Goal: Task Accomplishment & Management: Manage account settings

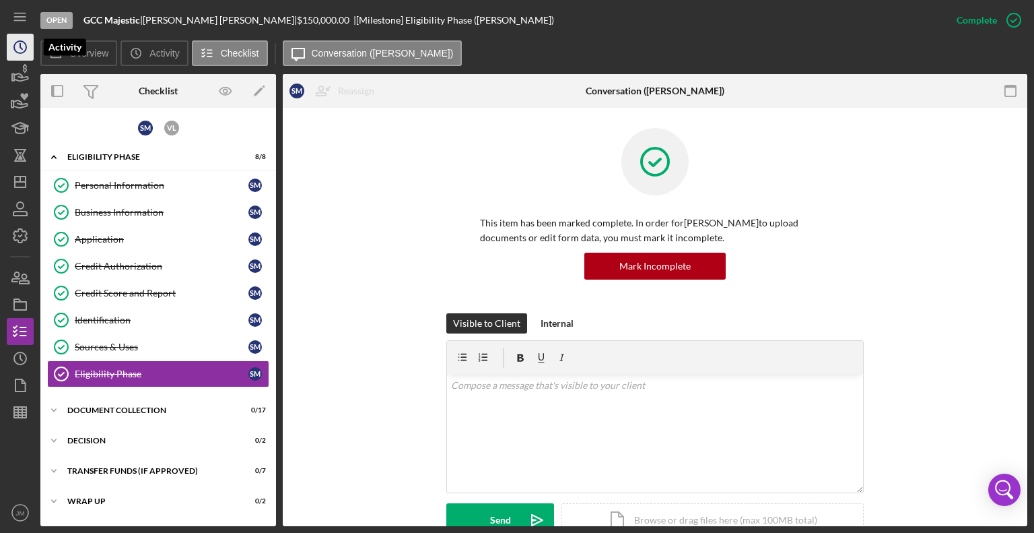
click at [28, 53] on icon "Icon/History" at bounding box center [20, 47] width 34 height 34
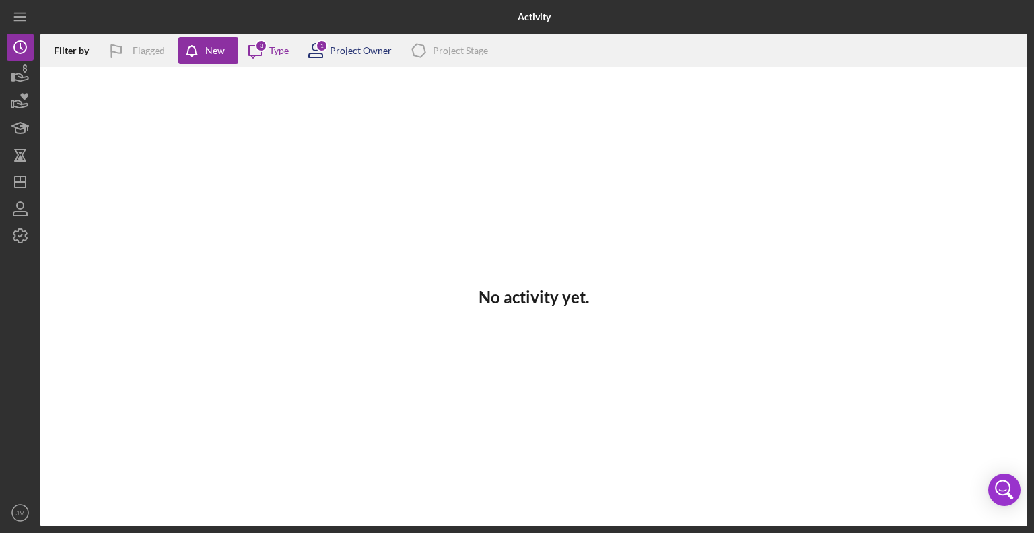
click at [347, 53] on div "Project Owner" at bounding box center [361, 50] width 62 height 11
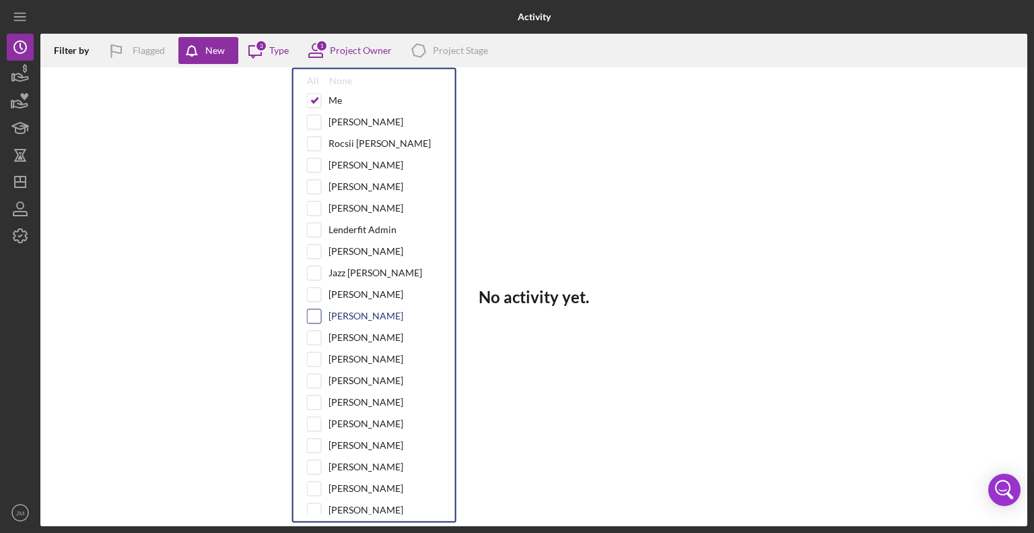
click at [318, 316] on input "checkbox" at bounding box center [314, 315] width 13 height 13
checkbox input "true"
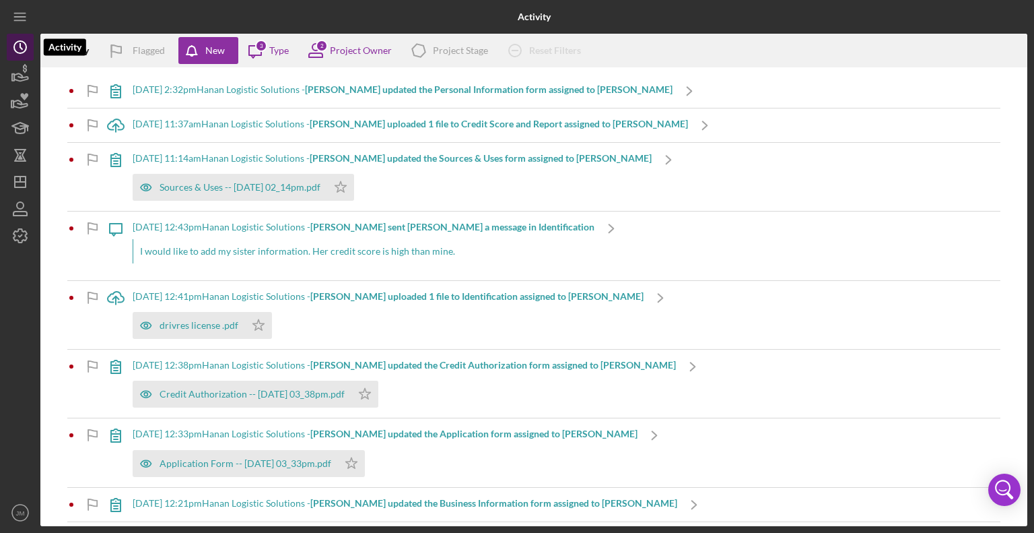
click at [20, 50] on icon "Icon/History" at bounding box center [20, 47] width 34 height 34
click at [24, 74] on icon "button" at bounding box center [20, 74] width 34 height 34
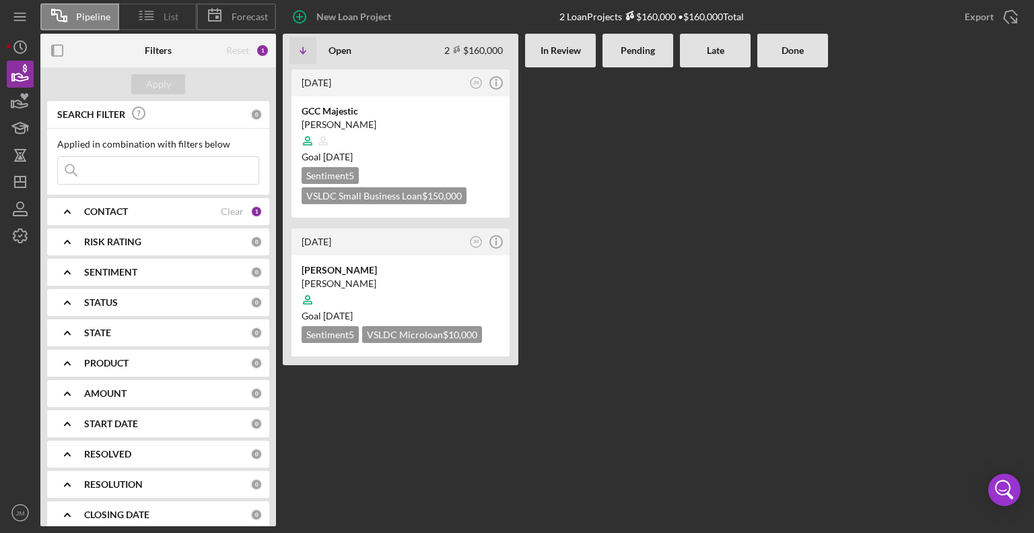
click at [149, 18] on icon at bounding box center [147, 16] width 34 height 34
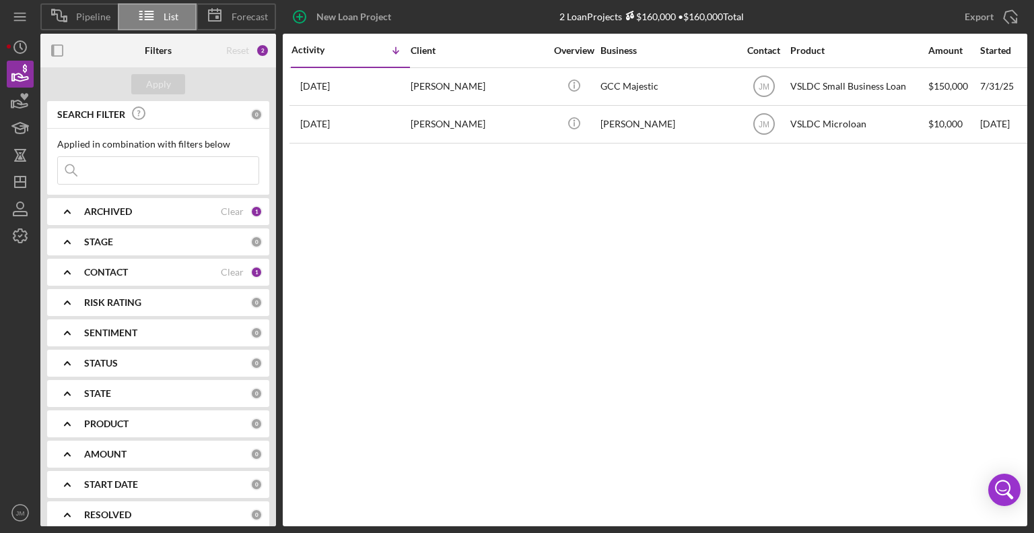
click at [157, 271] on div "CONTACT" at bounding box center [152, 272] width 137 height 11
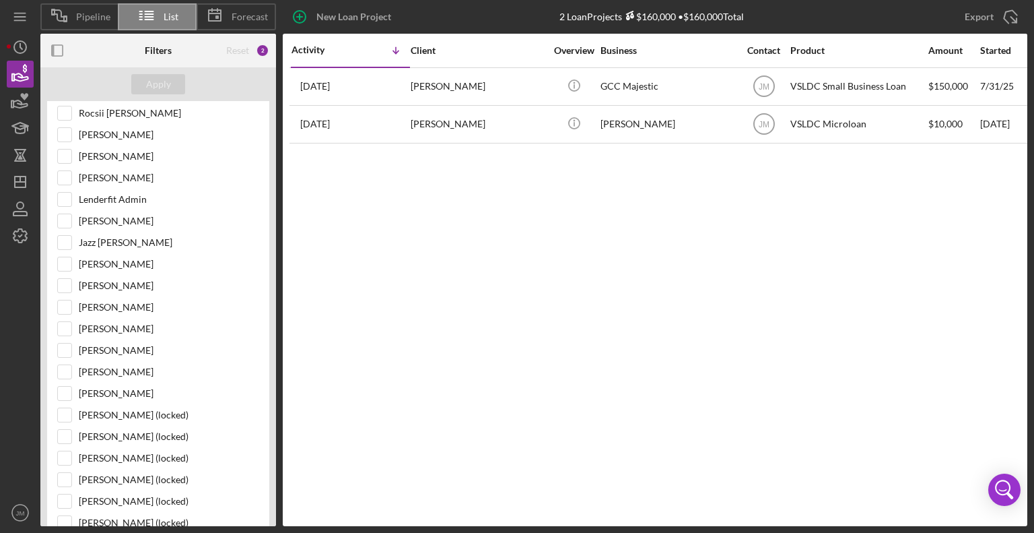
scroll to position [242, 0]
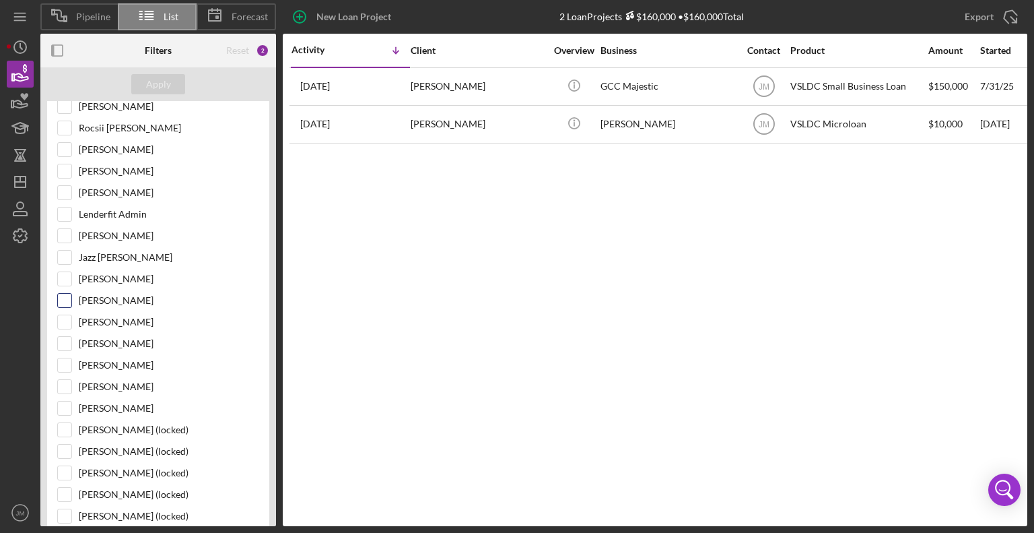
click at [63, 296] on input "[PERSON_NAME]" at bounding box center [64, 300] width 13 height 13
checkbox input "true"
click at [157, 90] on div "Apply" at bounding box center [158, 84] width 25 height 20
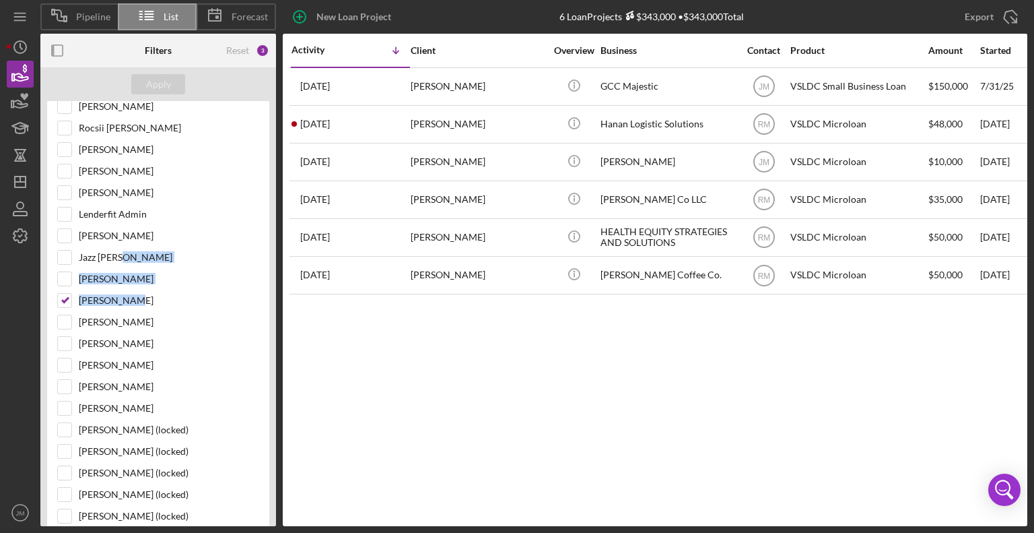
drag, startPoint x: 278, startPoint y: 310, endPoint x: 272, endPoint y: 249, distance: 61.6
click at [272, 249] on div "Filters Reset 3 Apply SEARCH FILTER 0 Applied in combination with filters below…" at bounding box center [161, 280] width 242 height 492
click at [302, 312] on div "Activity Icon/Table Sort Arrow Client Overview Business Contact Product Amount …" at bounding box center [655, 280] width 745 height 492
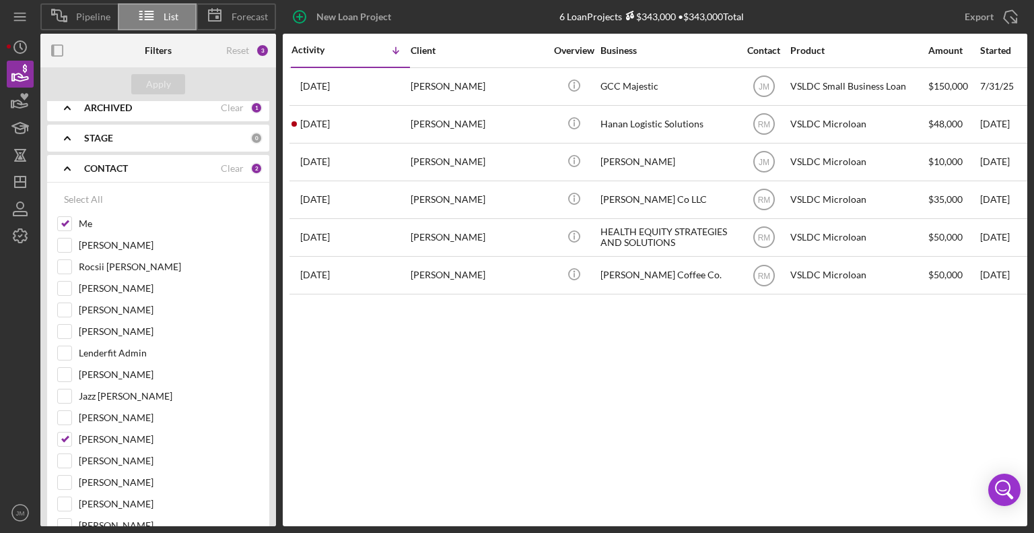
scroll to position [0, 0]
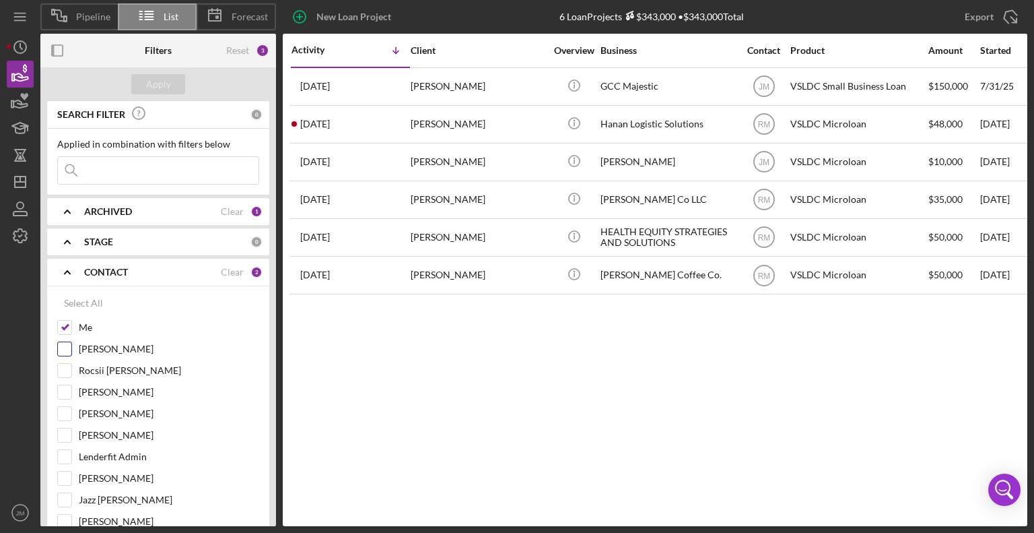
click at [65, 348] on input "[PERSON_NAME]" at bounding box center [64, 348] width 13 height 13
checkbox input "true"
click at [172, 83] on button "Apply" at bounding box center [158, 84] width 54 height 20
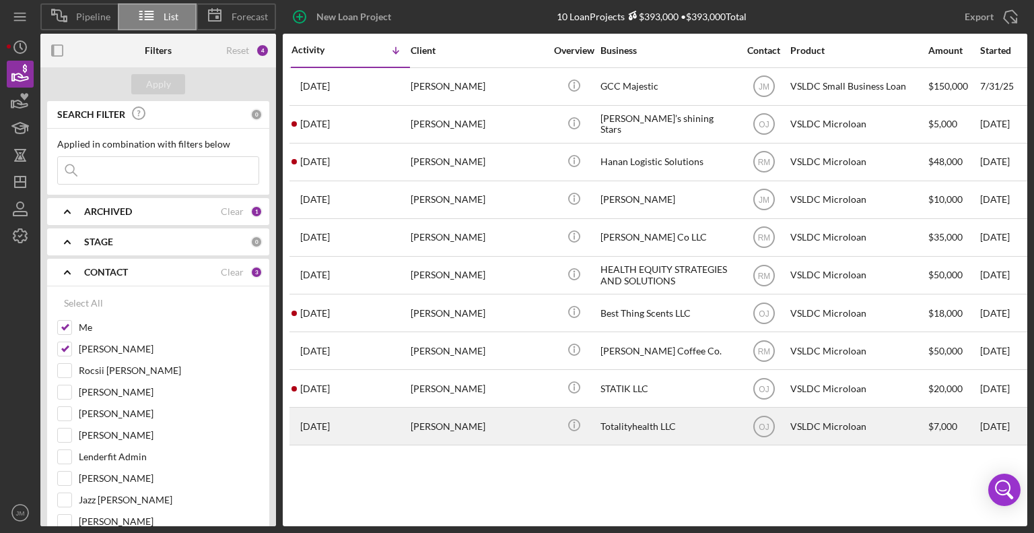
click at [407, 434] on div "[DATE] [PERSON_NAME]" at bounding box center [351, 426] width 118 height 36
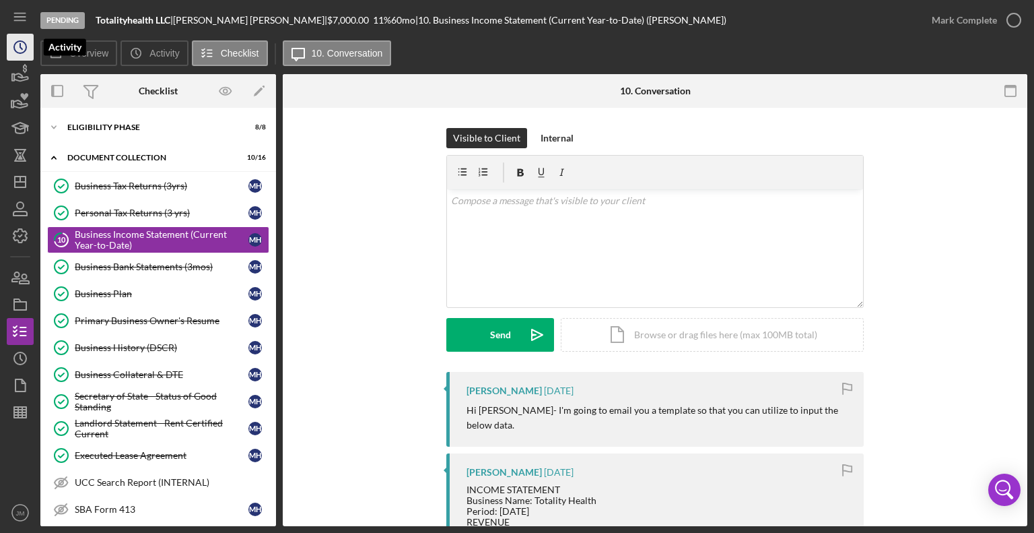
click at [21, 46] on icon "Icon/History" at bounding box center [20, 47] width 34 height 34
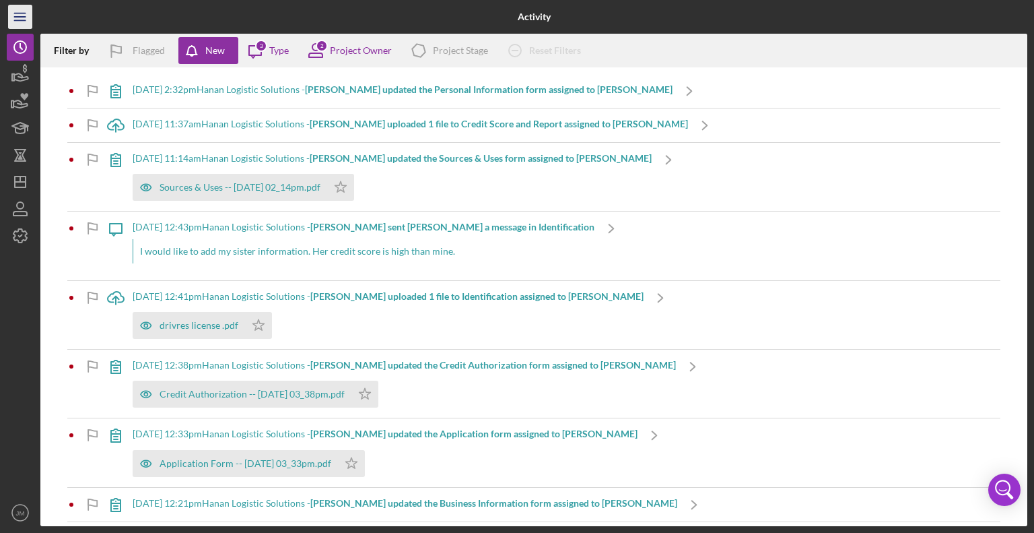
click at [22, 19] on icon "Icon/Menu" at bounding box center [20, 17] width 30 height 30
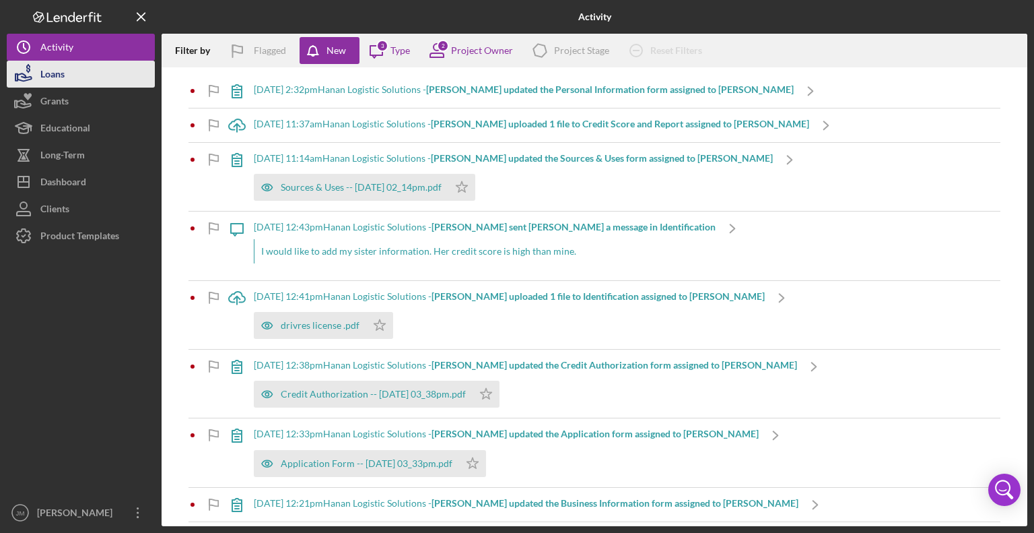
click at [57, 69] on div "Loans" at bounding box center [52, 76] width 24 height 30
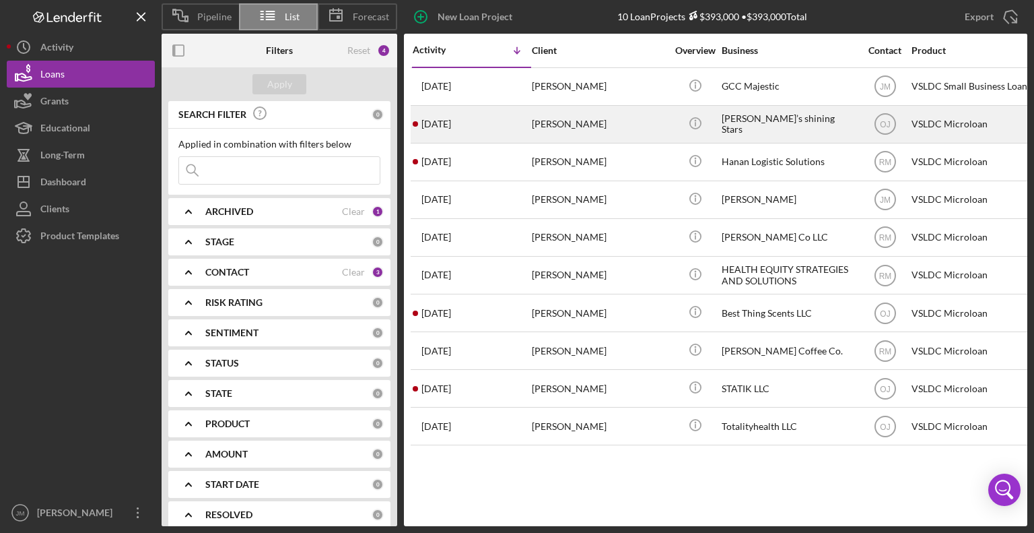
click at [577, 129] on div "[PERSON_NAME]" at bounding box center [599, 124] width 135 height 36
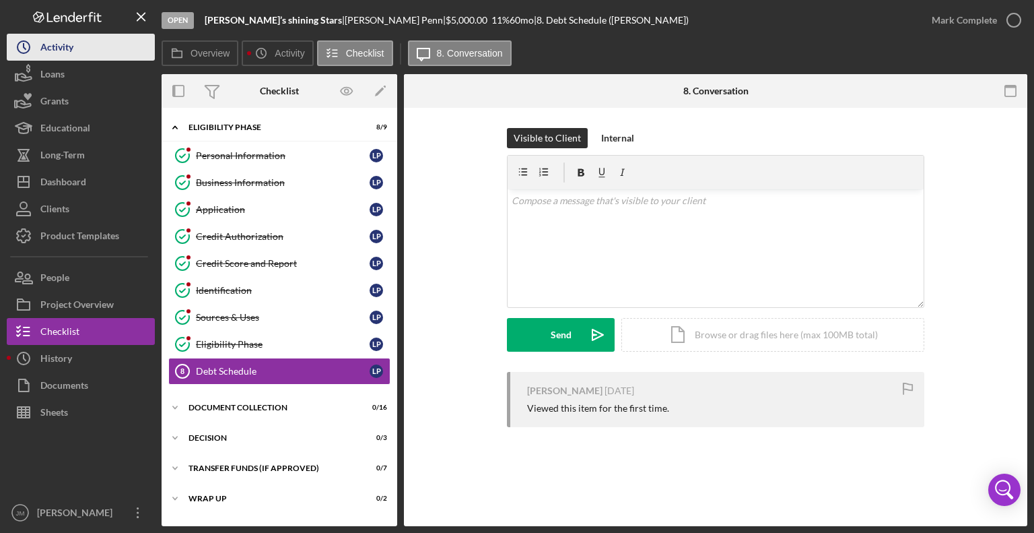
click at [86, 44] on button "Icon/History Activity" at bounding box center [81, 47] width 148 height 27
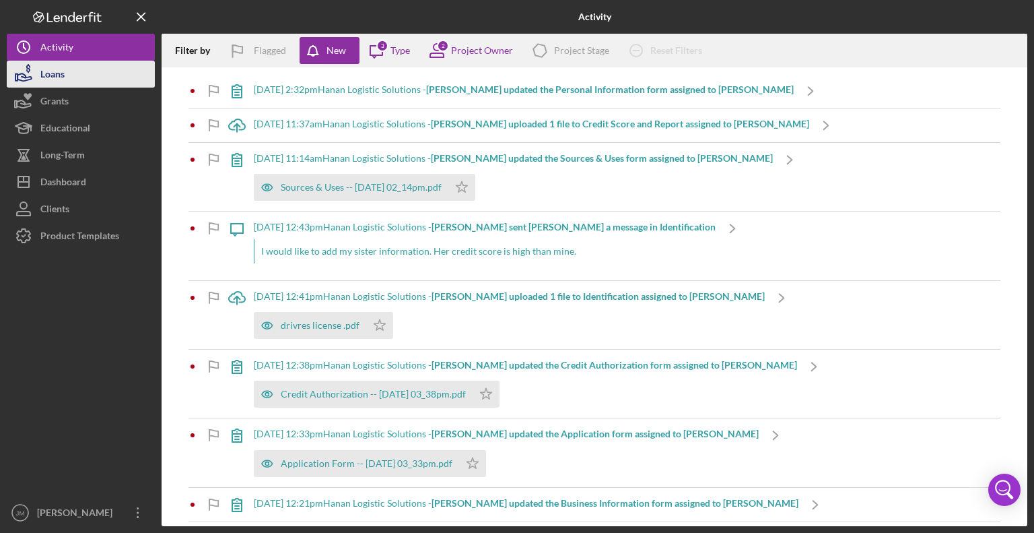
click at [71, 76] on button "Loans" at bounding box center [81, 74] width 148 height 27
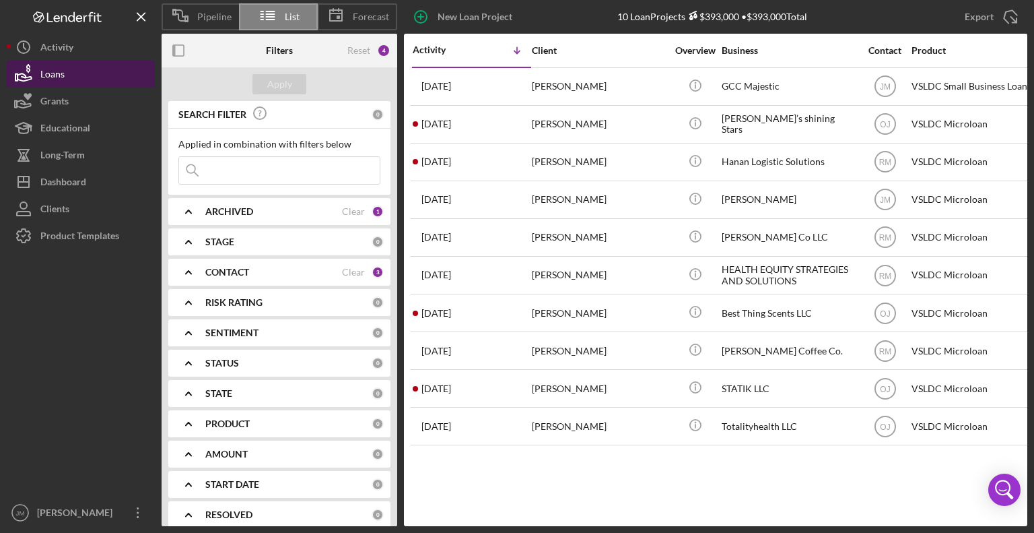
click at [59, 74] on div "Loans" at bounding box center [52, 76] width 24 height 30
click at [57, 71] on div "Loans" at bounding box center [52, 76] width 24 height 30
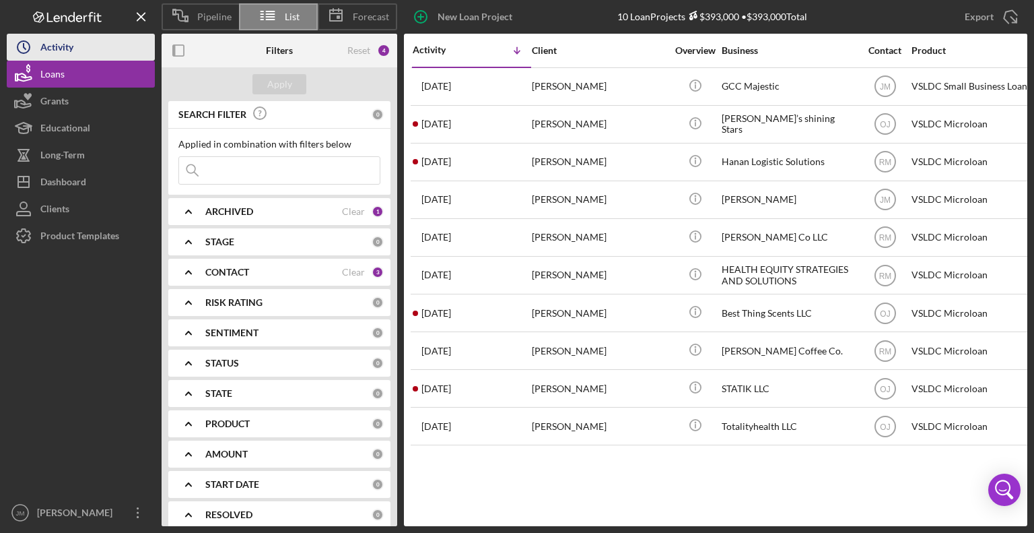
click at [58, 44] on div "Pipeline List Forecast New Loan Project 10 Loan Projects $393,000 • $393,000 To…" at bounding box center [517, 263] width 1021 height 526
click at [709, 476] on div "Activity Icon/Table Sort Arrow Client Overview Business Contact Product Amount …" at bounding box center [715, 280] width 623 height 492
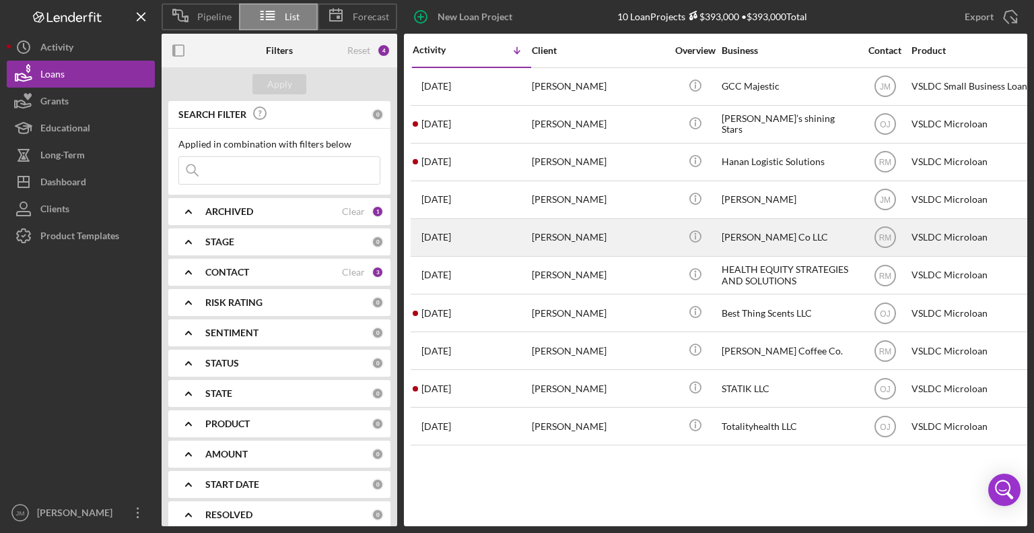
click at [441, 243] on div "[DATE] [PERSON_NAME]" at bounding box center [472, 237] width 118 height 36
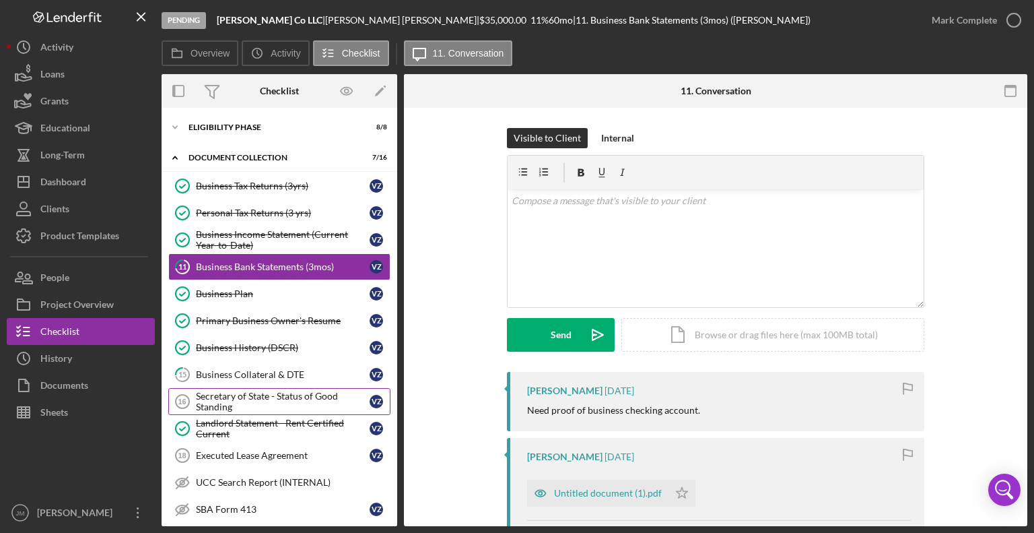
click at [278, 395] on div "Secretary of State - Status of Good Standing" at bounding box center [283, 402] width 174 height 22
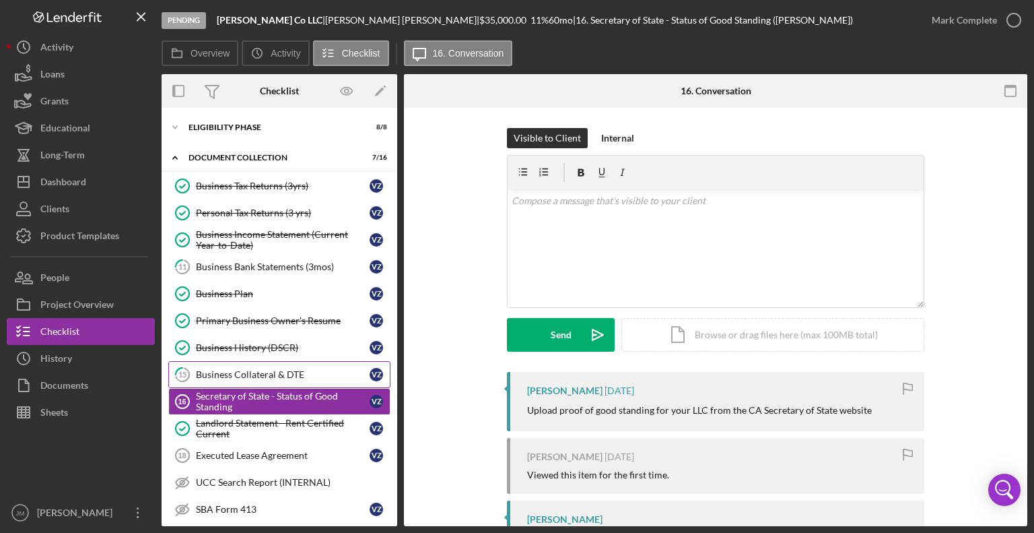
click at [269, 376] on div "Business Collateral & DTE" at bounding box center [283, 374] width 174 height 11
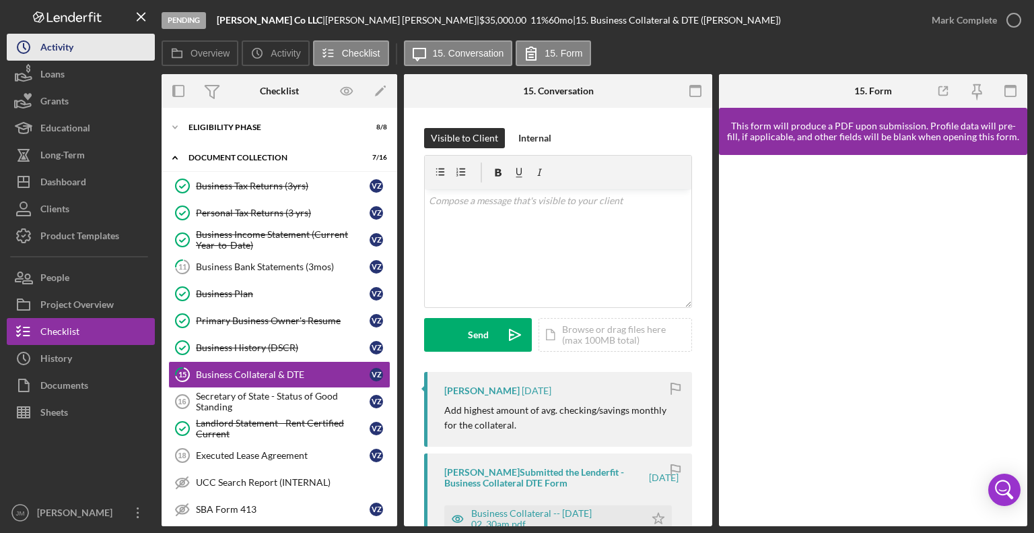
click at [91, 49] on button "Icon/History Activity" at bounding box center [81, 47] width 148 height 27
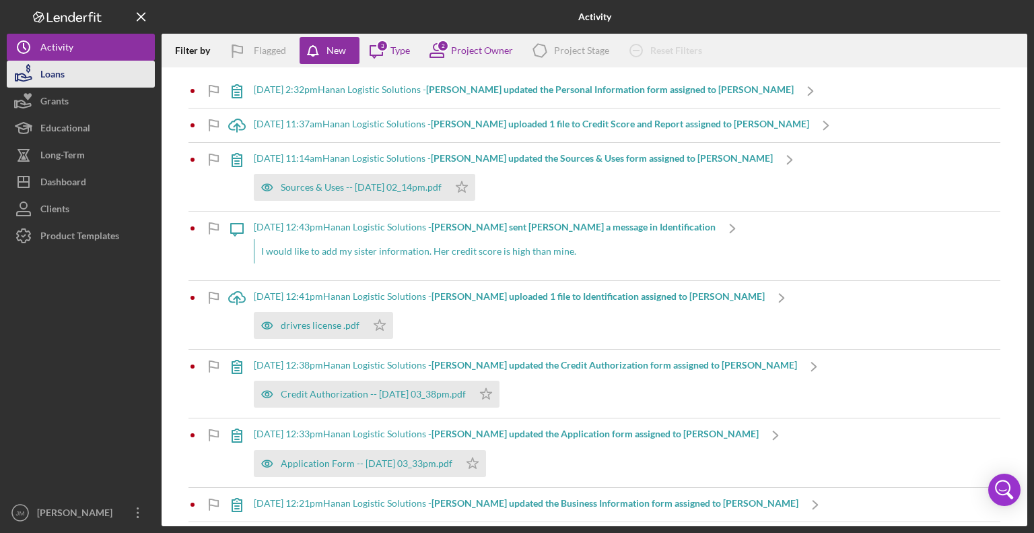
click at [71, 72] on button "Loans" at bounding box center [81, 74] width 148 height 27
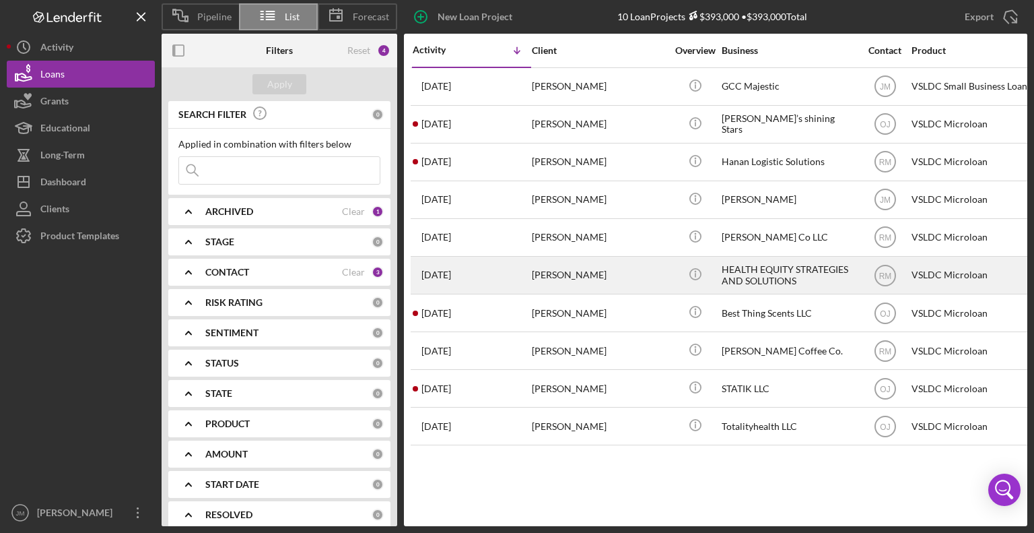
click at [589, 275] on div "[PERSON_NAME]" at bounding box center [599, 275] width 135 height 36
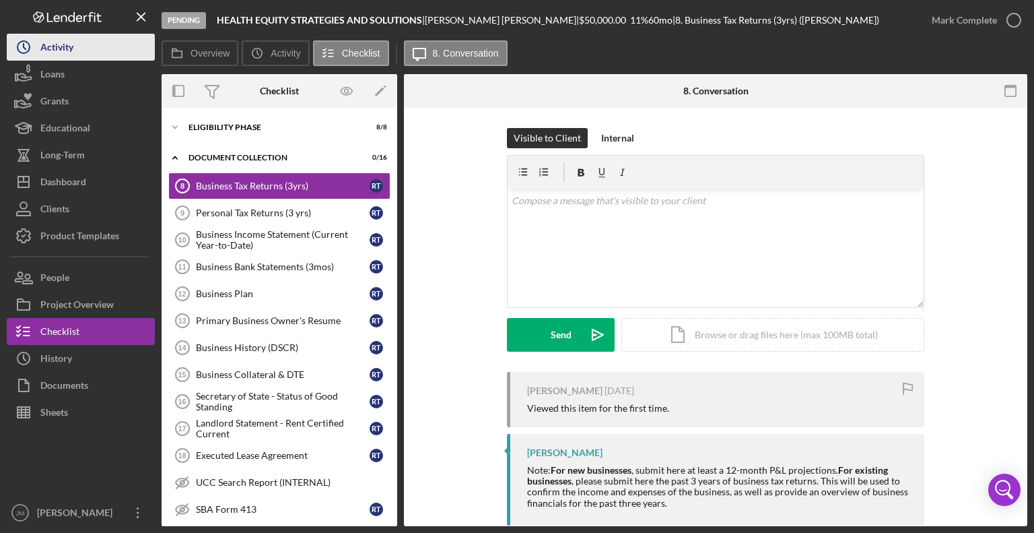
click at [56, 46] on div "Activity" at bounding box center [56, 49] width 33 height 30
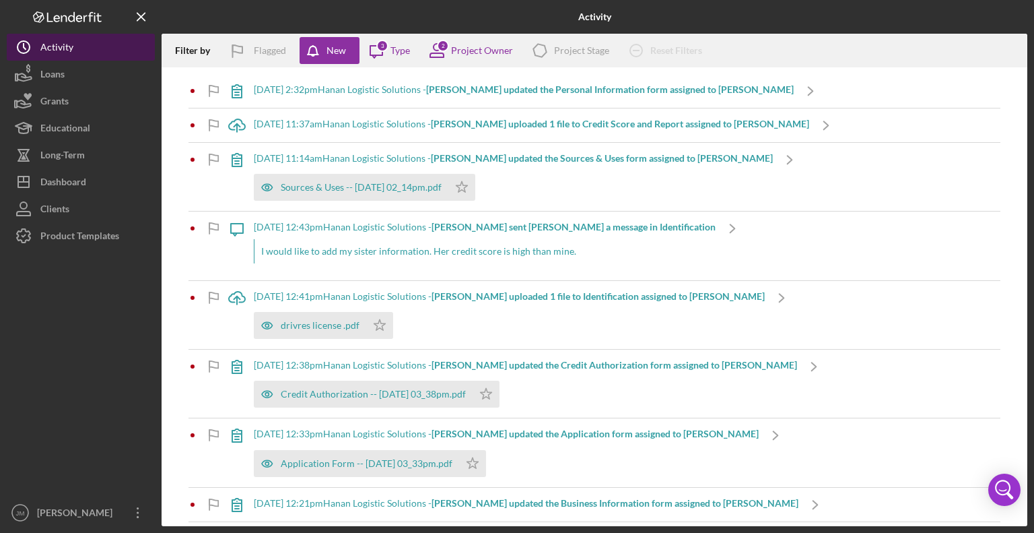
click at [83, 41] on button "Icon/History Activity" at bounding box center [81, 47] width 148 height 27
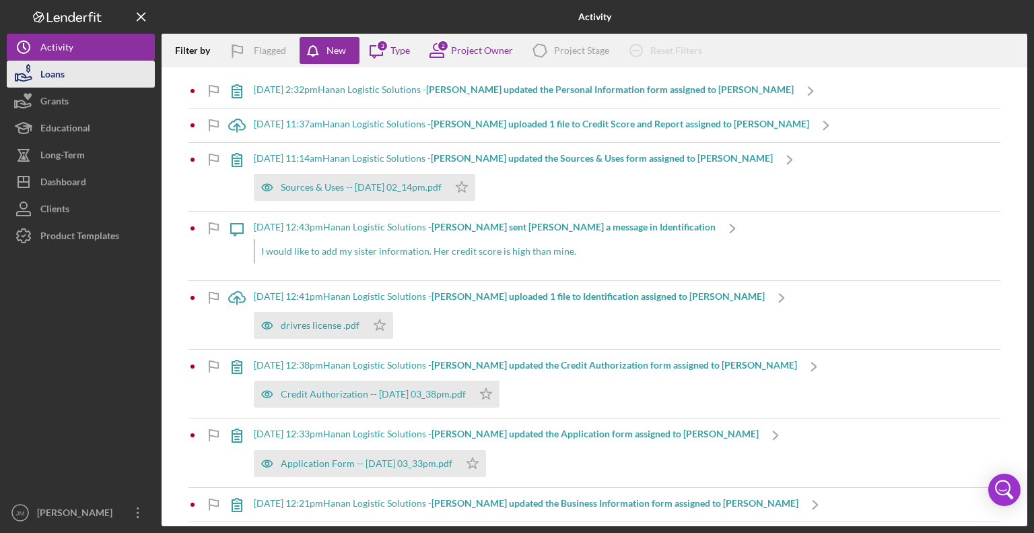
click at [63, 67] on div "Loans" at bounding box center [52, 76] width 24 height 30
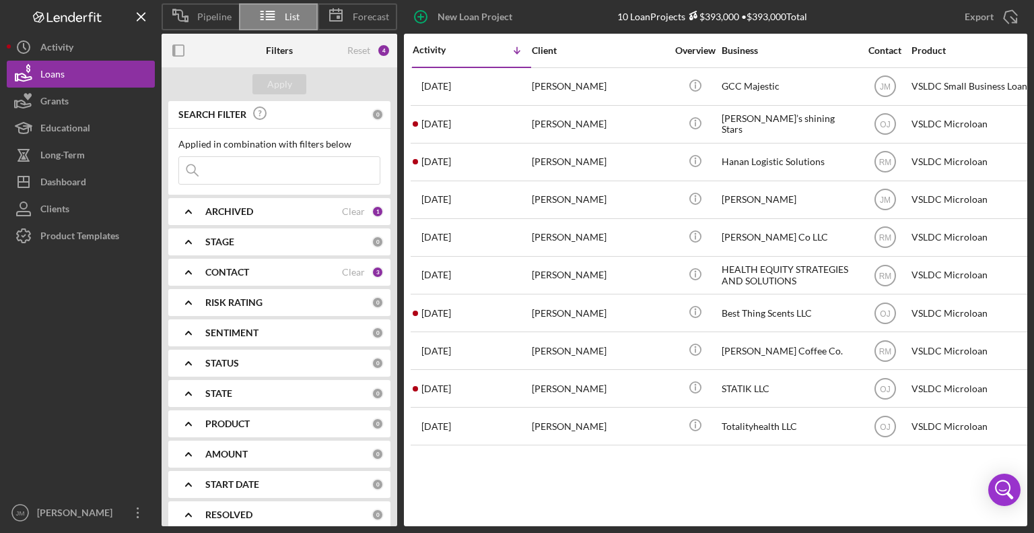
click at [237, 172] on input at bounding box center [279, 170] width 201 height 27
click at [222, 271] on b "CONTACT" at bounding box center [227, 272] width 44 height 11
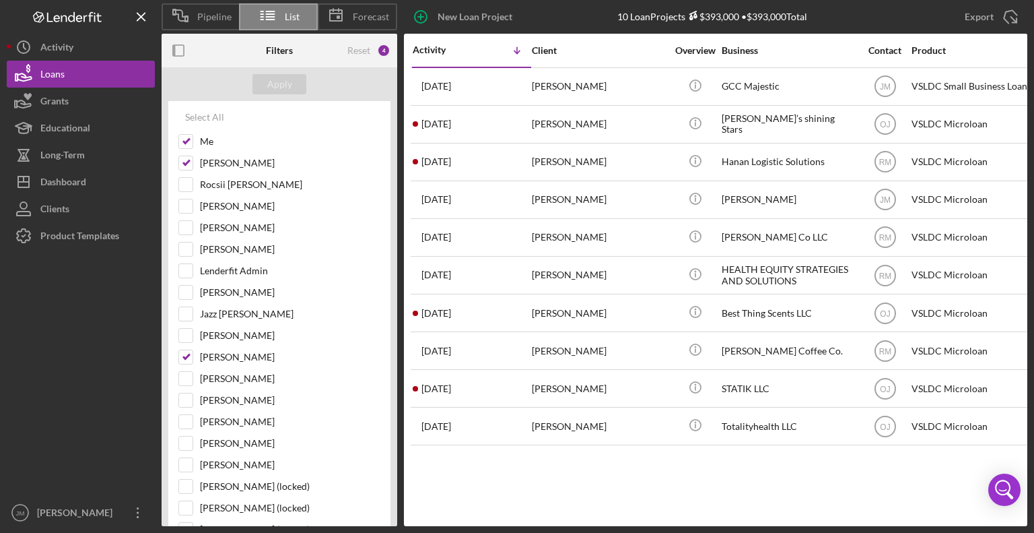
scroll to position [209, 0]
click at [183, 163] on input "Rocsii [PERSON_NAME]" at bounding box center [185, 161] width 13 height 13
checkbox input "true"
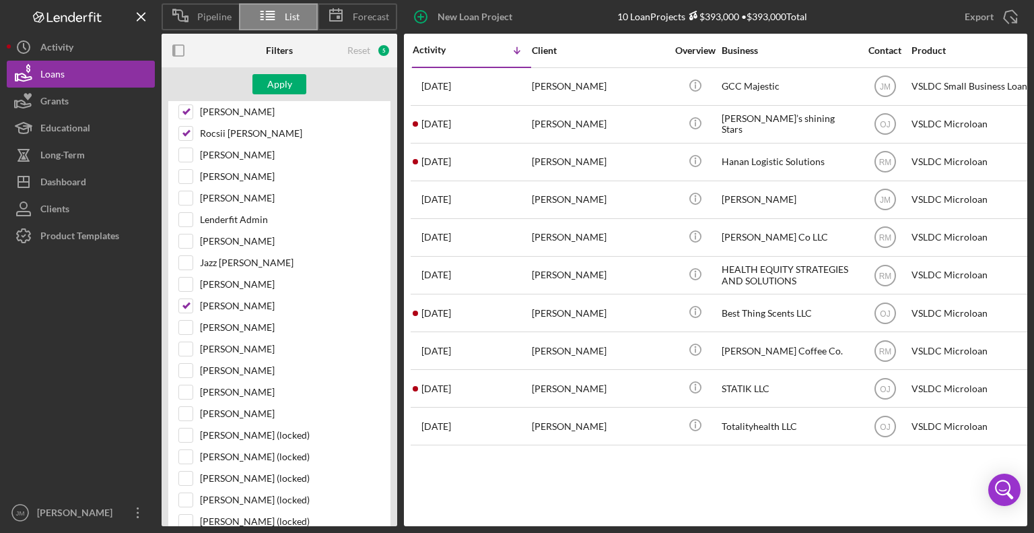
scroll to position [234, 0]
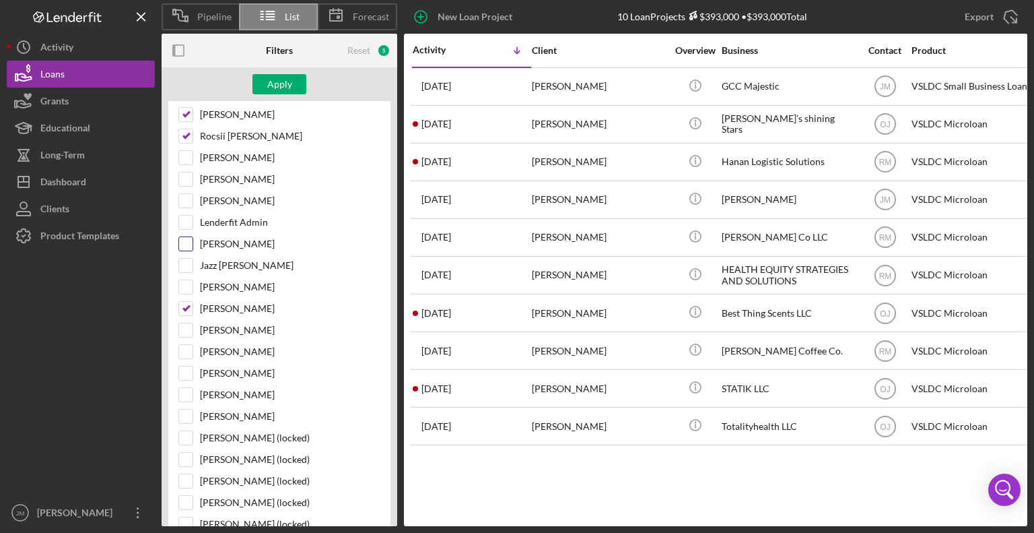
click at [187, 244] on input "[PERSON_NAME]" at bounding box center [185, 243] width 13 height 13
checkbox input "true"
click at [187, 347] on input "[PERSON_NAME]" at bounding box center [185, 351] width 13 height 13
checkbox input "true"
click at [285, 91] on div "Apply" at bounding box center [279, 84] width 25 height 20
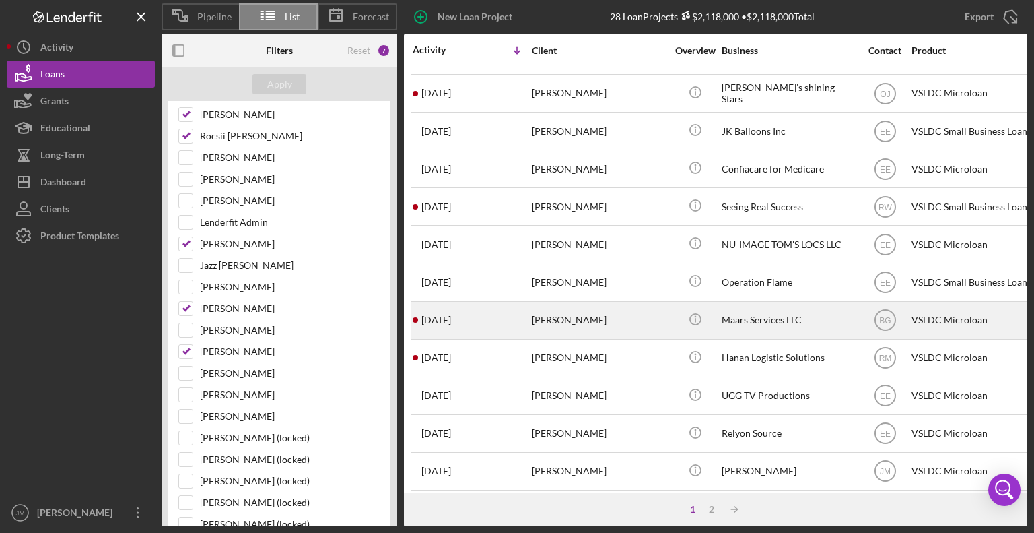
scroll to position [203, 0]
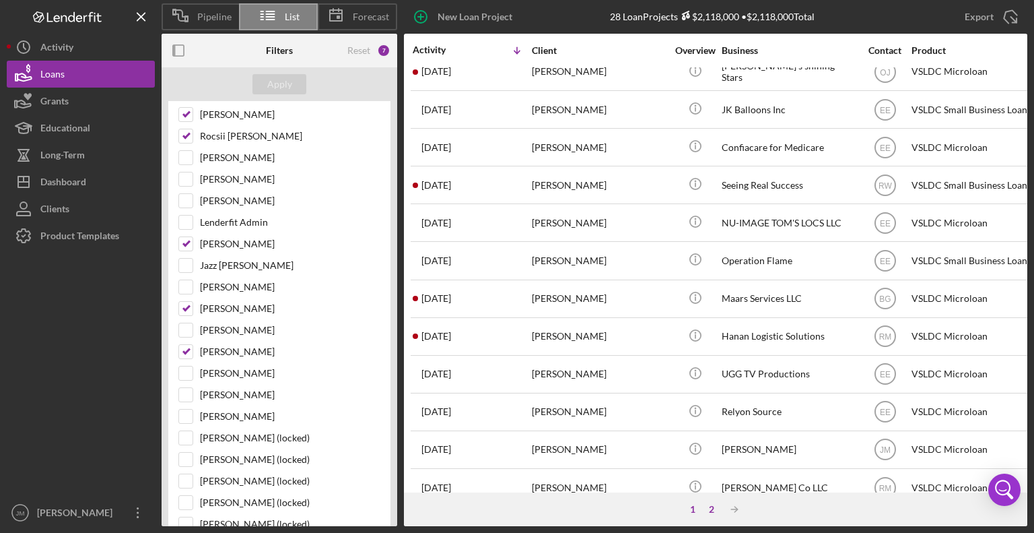
click at [706, 506] on div "2" at bounding box center [711, 509] width 19 height 11
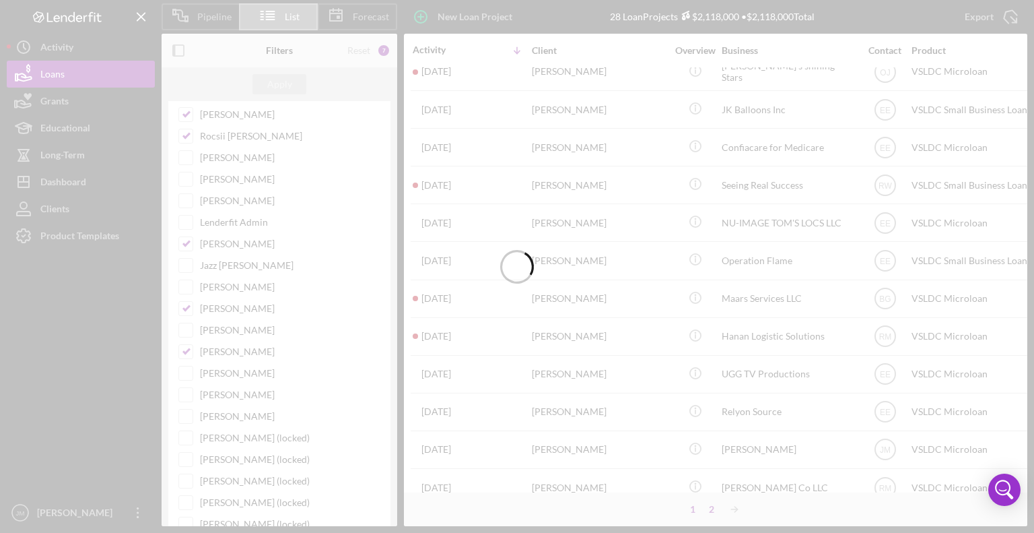
scroll to position [0, 0]
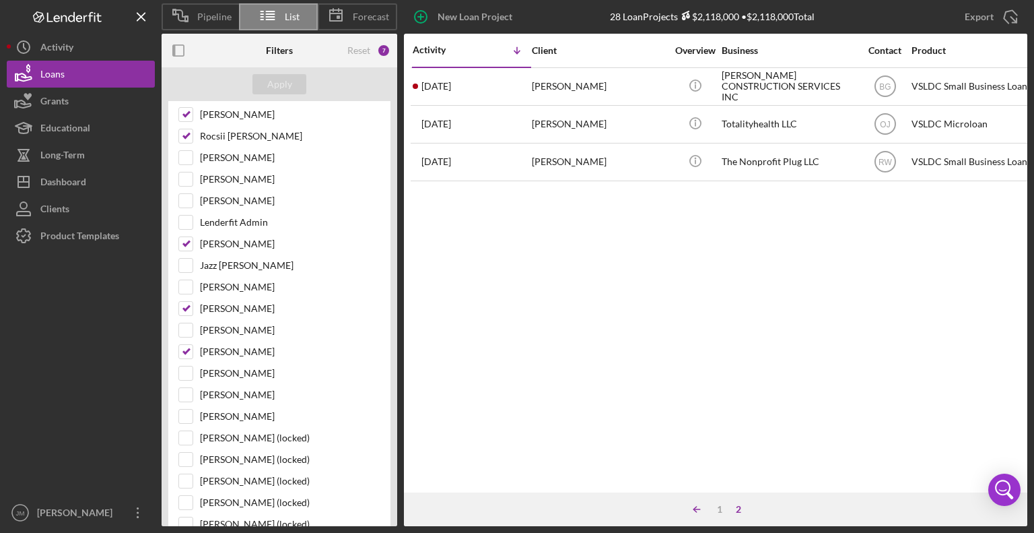
click at [696, 508] on icon "Icon/Table Sort Arrow" at bounding box center [696, 509] width 27 height 27
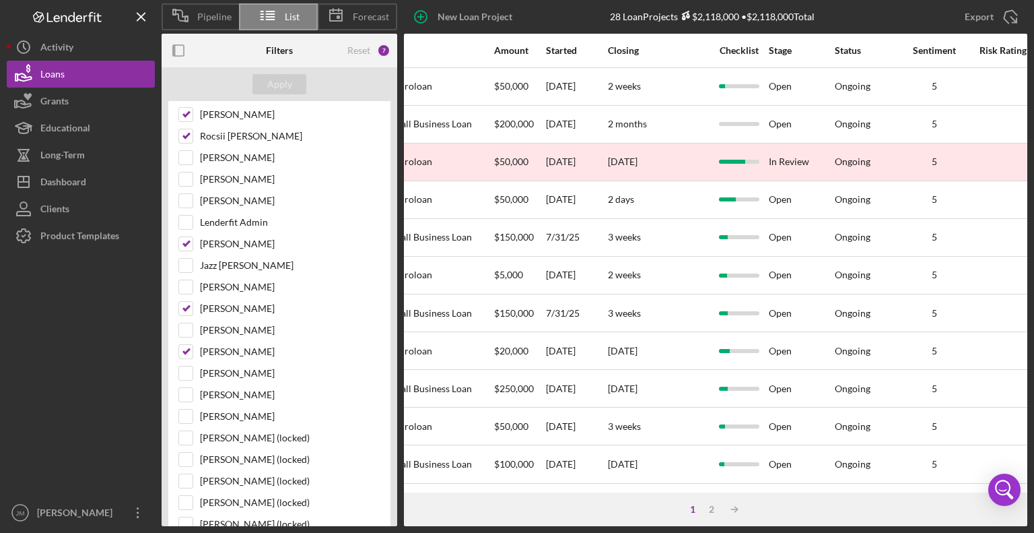
scroll to position [0, 543]
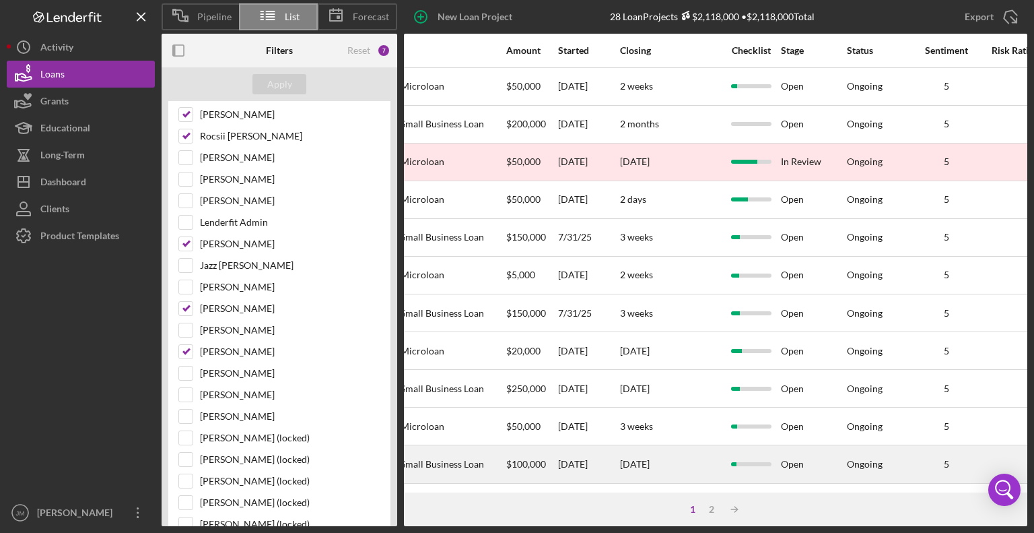
drag, startPoint x: 821, startPoint y: 457, endPoint x: 814, endPoint y: 456, distance: 6.9
click at [814, 456] on div "Open" at bounding box center [813, 464] width 65 height 36
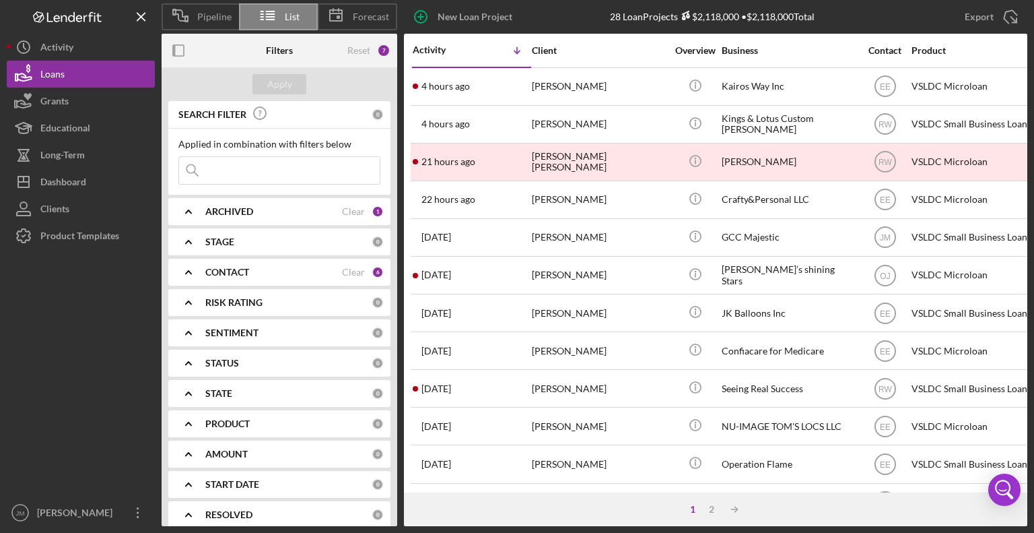
click at [267, 243] on div "STAGE" at bounding box center [288, 241] width 166 height 11
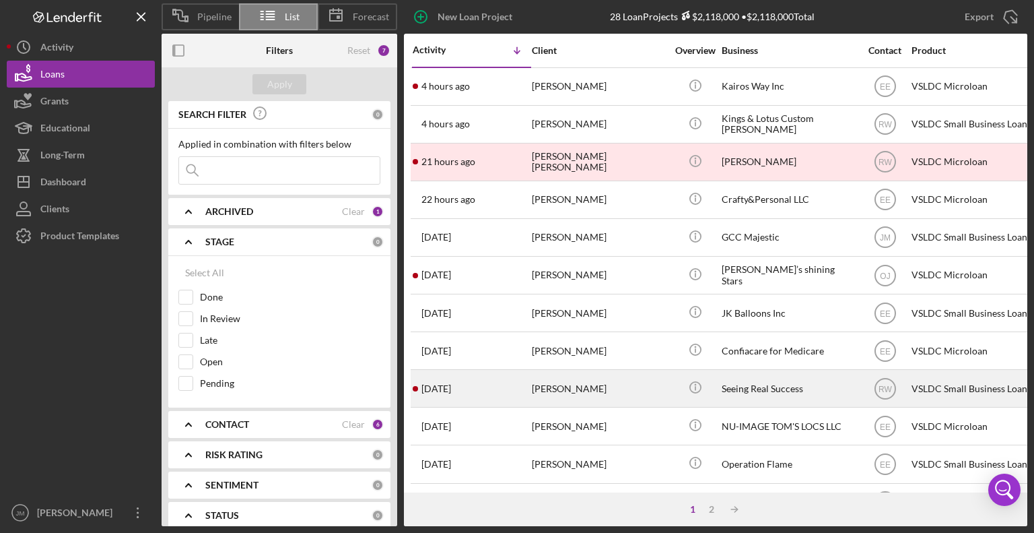
drag, startPoint x: 267, startPoint y: 243, endPoint x: 532, endPoint y: 403, distance: 309.9
click at [532, 403] on div "Filters Reset 7 Apply SEARCH FILTER 0 Applied in combination with filters below…" at bounding box center [595, 280] width 866 height 492
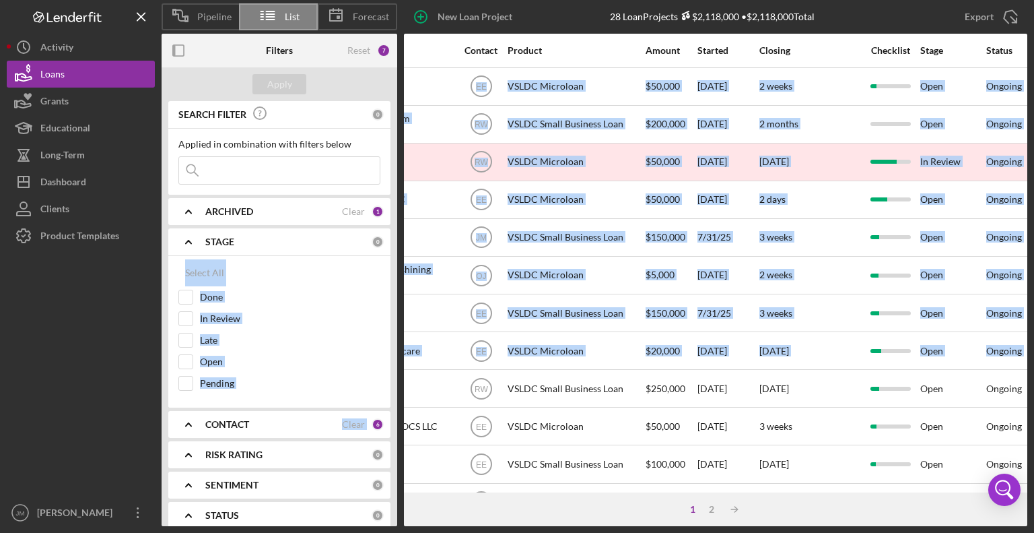
scroll to position [0, 932]
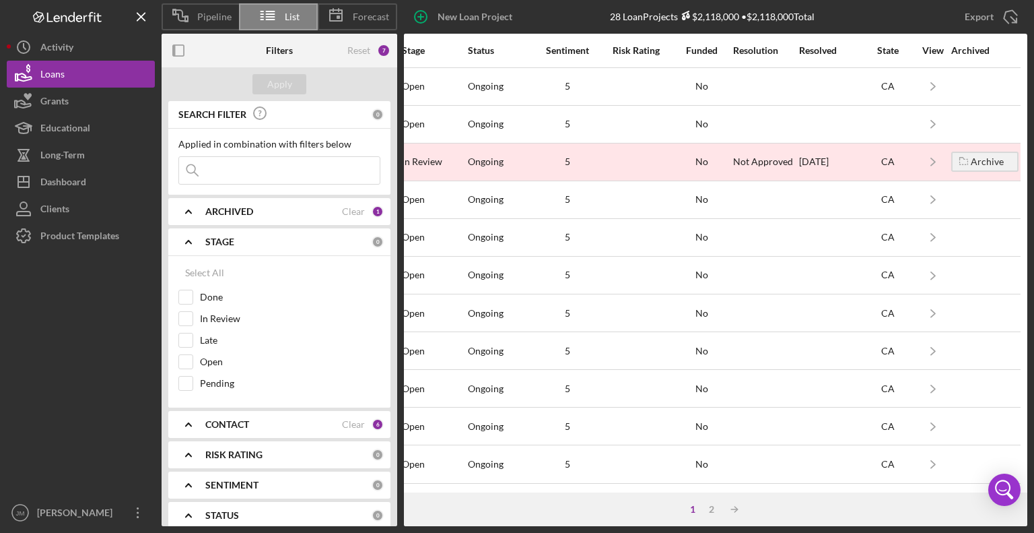
click at [902, 518] on div "1 2 Icon/Table Sort Arrow" at bounding box center [715, 509] width 623 height 34
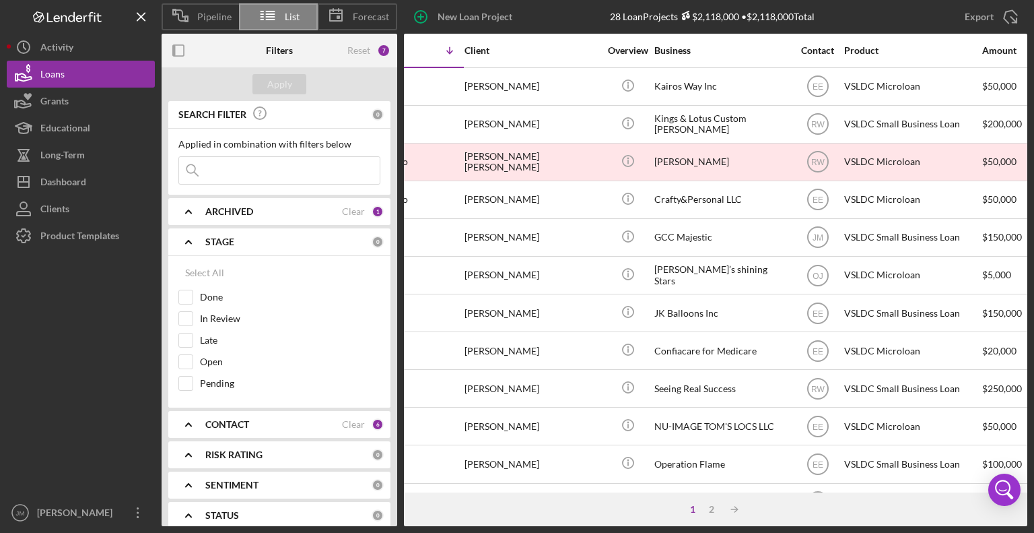
scroll to position [0, 0]
